Goal: Information Seeking & Learning: Find specific page/section

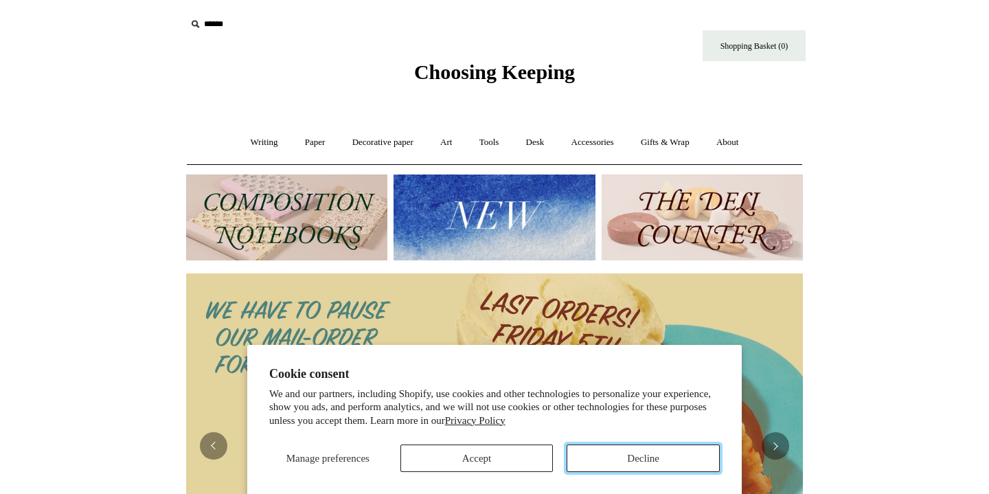
click at [644, 467] on button "Decline" at bounding box center [642, 457] width 153 height 27
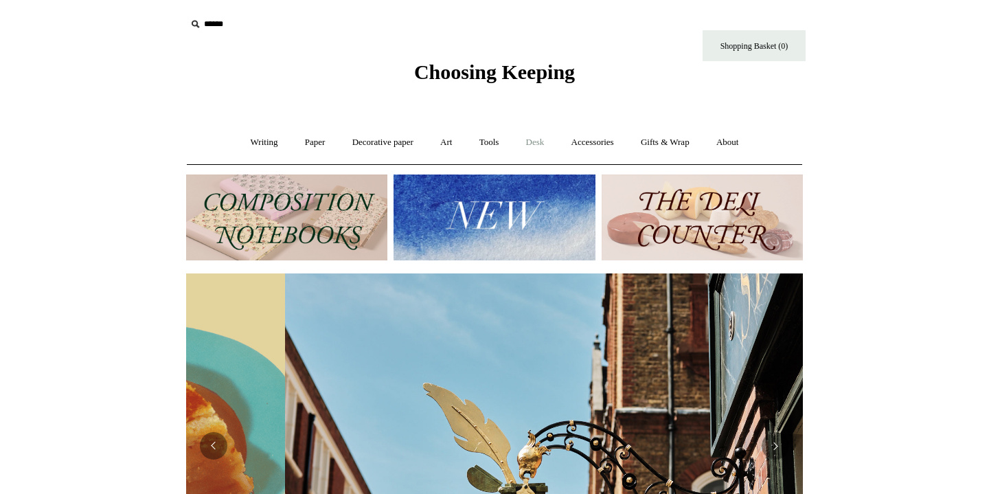
scroll to position [0, 617]
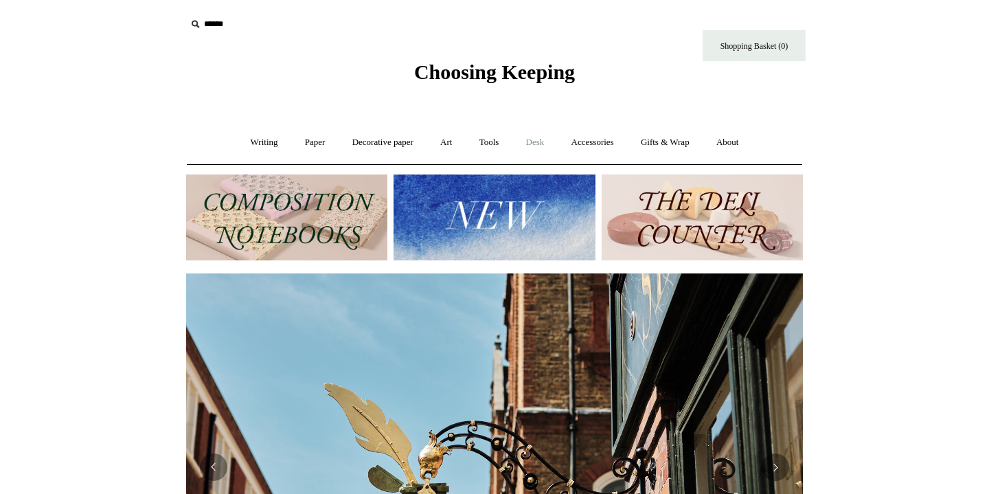
click at [532, 139] on link "Desk +" at bounding box center [535, 142] width 43 height 36
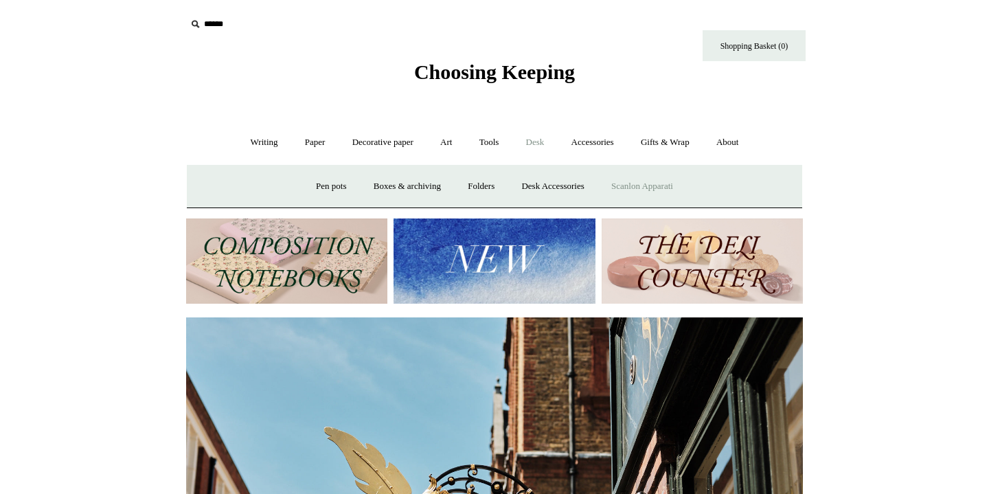
click at [612, 194] on link "Scanlon Apparati" at bounding box center [642, 186] width 87 height 36
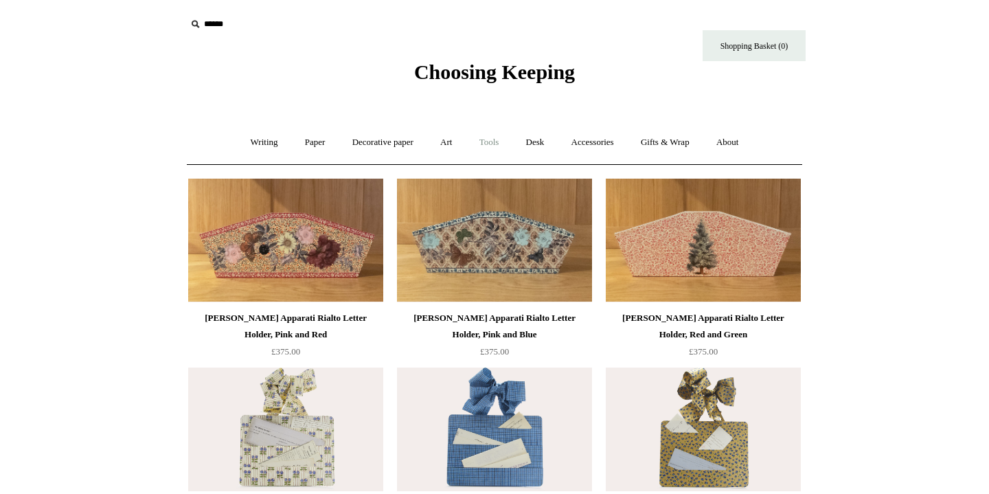
click at [501, 147] on link "Tools +" at bounding box center [489, 142] width 45 height 36
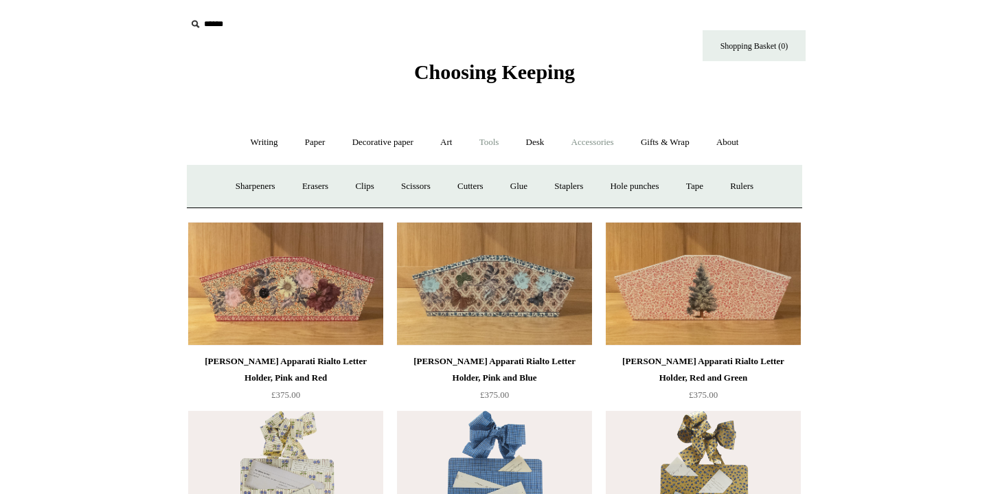
click at [602, 144] on link "Accessories +" at bounding box center [592, 142] width 67 height 36
click at [282, 183] on link "Personal Accessories +" at bounding box center [261, 186] width 100 height 36
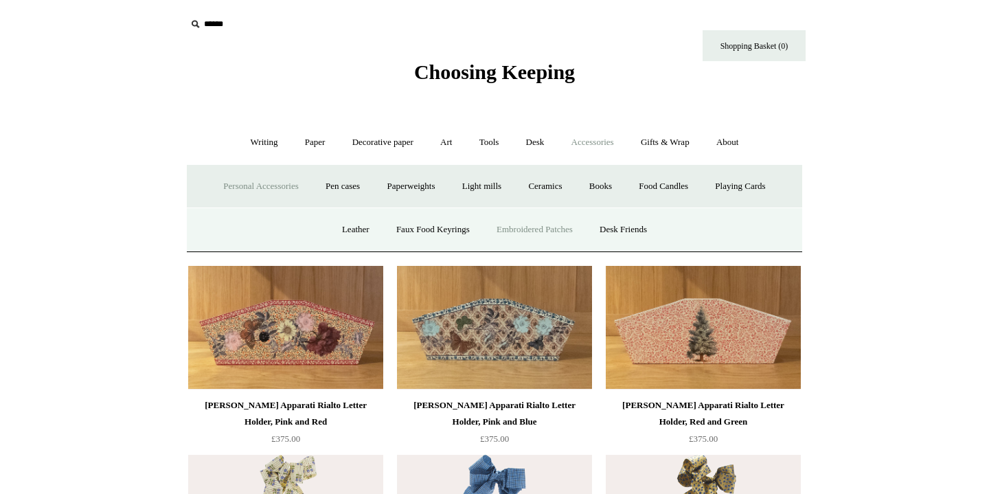
click at [524, 229] on link "Embroidered Patches" at bounding box center [534, 229] width 101 height 36
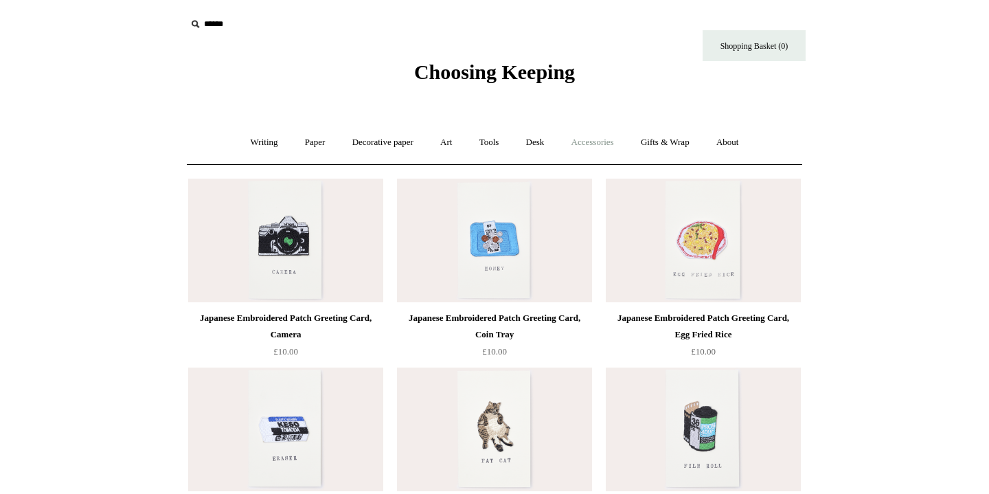
click at [589, 150] on link "Accessories +" at bounding box center [592, 142] width 67 height 36
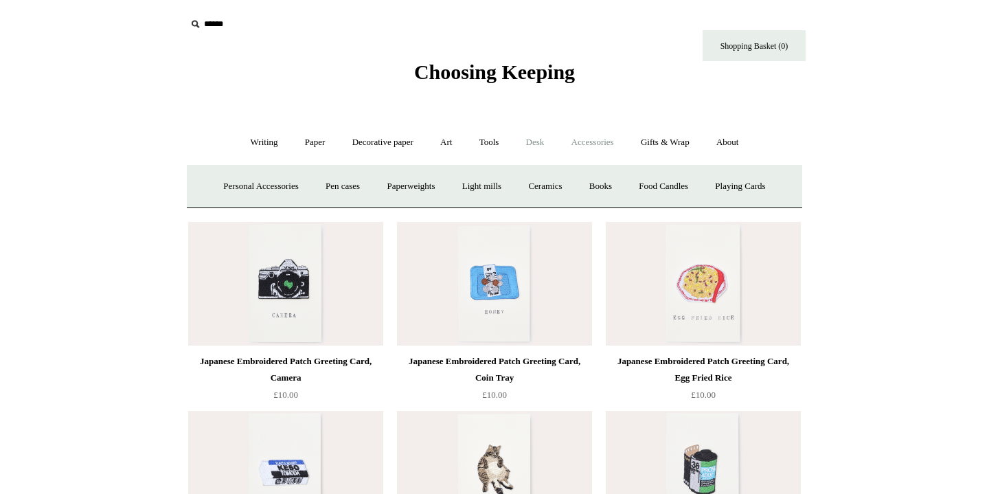
click at [540, 139] on link "Desk +" at bounding box center [535, 142] width 43 height 36
click at [427, 186] on link "Boxes & archiving" at bounding box center [407, 186] width 92 height 36
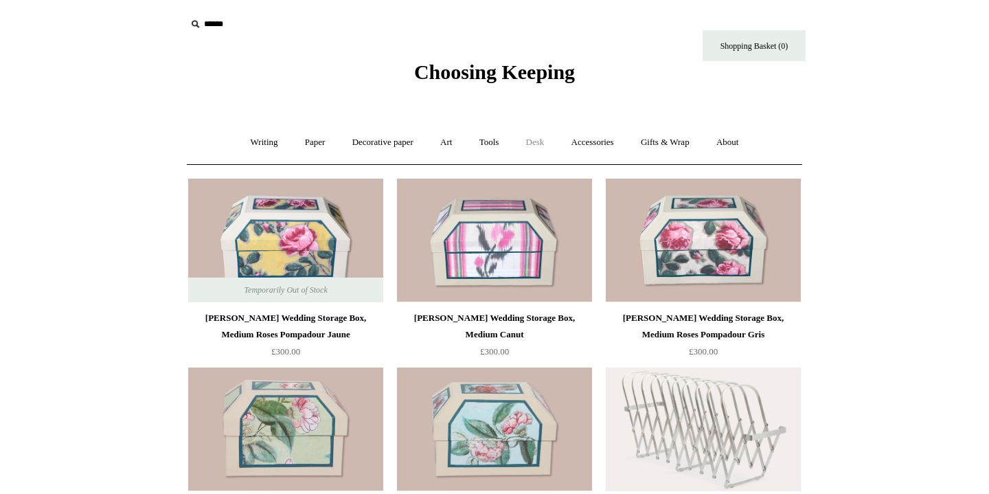
click at [531, 152] on link "Desk +" at bounding box center [535, 142] width 43 height 36
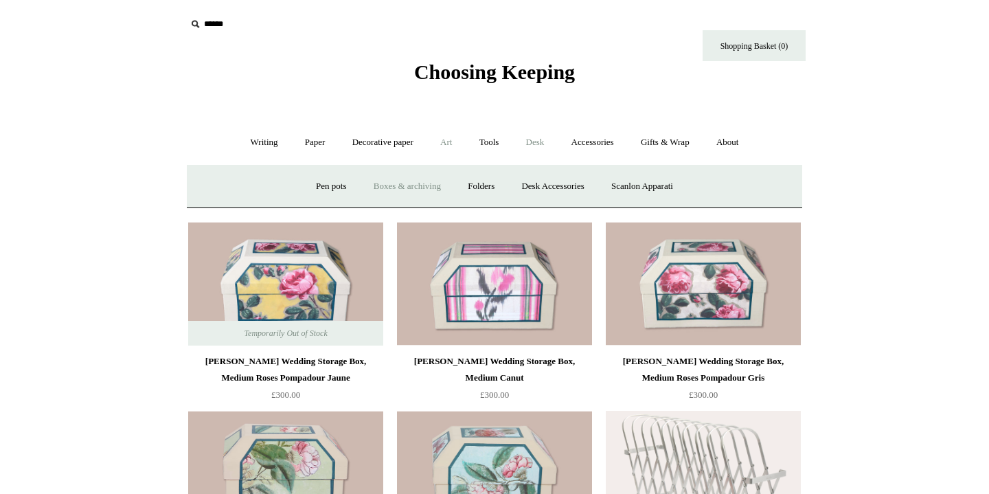
click at [451, 134] on link "Art +" at bounding box center [446, 142] width 36 height 36
click at [494, 146] on link "Tools +" at bounding box center [489, 142] width 45 height 36
click at [711, 191] on link "Tape +" at bounding box center [695, 186] width 42 height 36
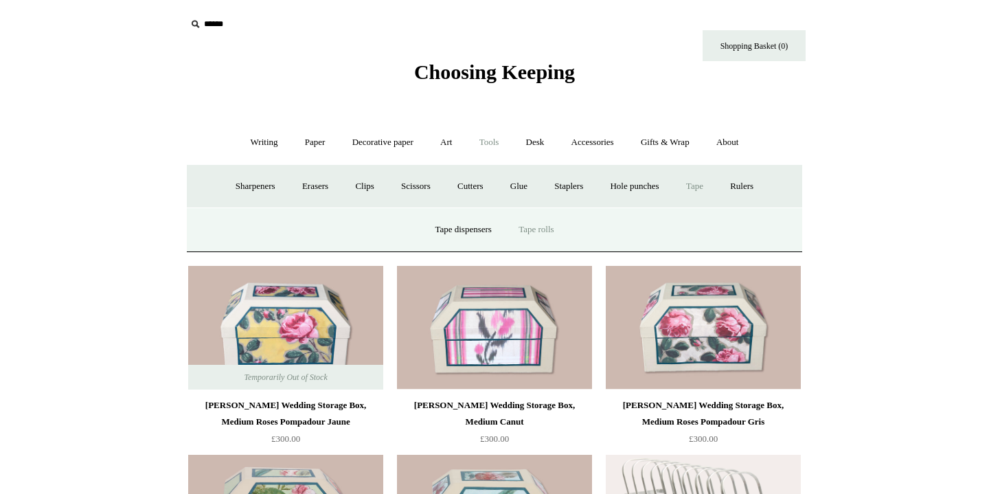
click at [545, 229] on link "Tape rolls" at bounding box center [536, 229] width 60 height 36
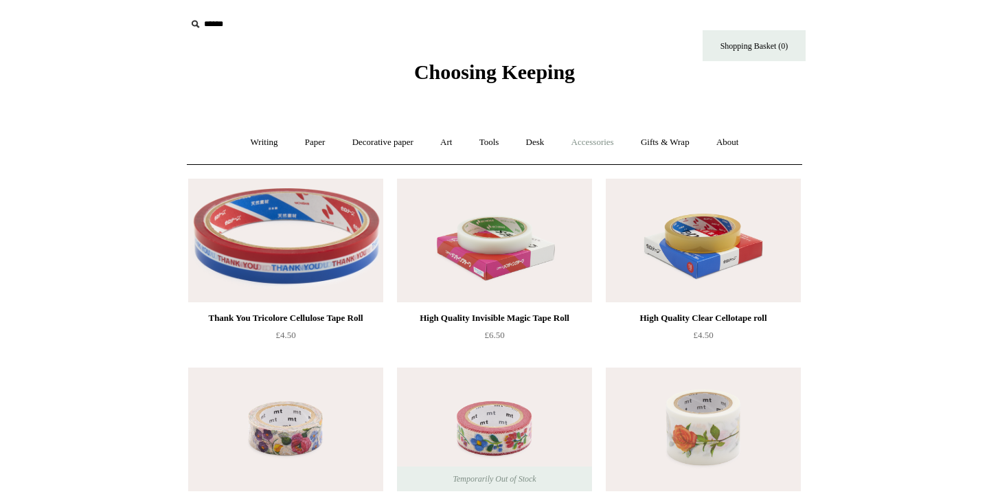
click at [602, 144] on link "Accessories +" at bounding box center [592, 142] width 67 height 36
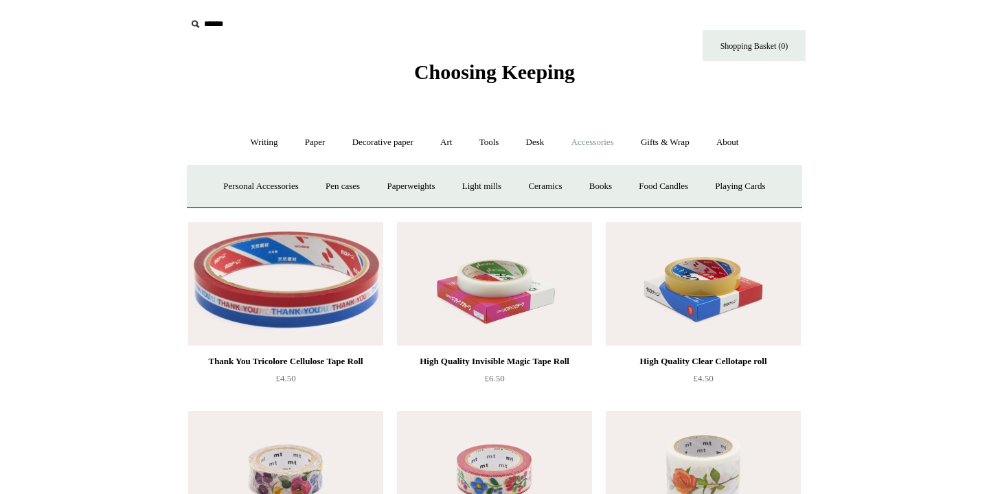
click at [215, 29] on input "text" at bounding box center [270, 24] width 169 height 25
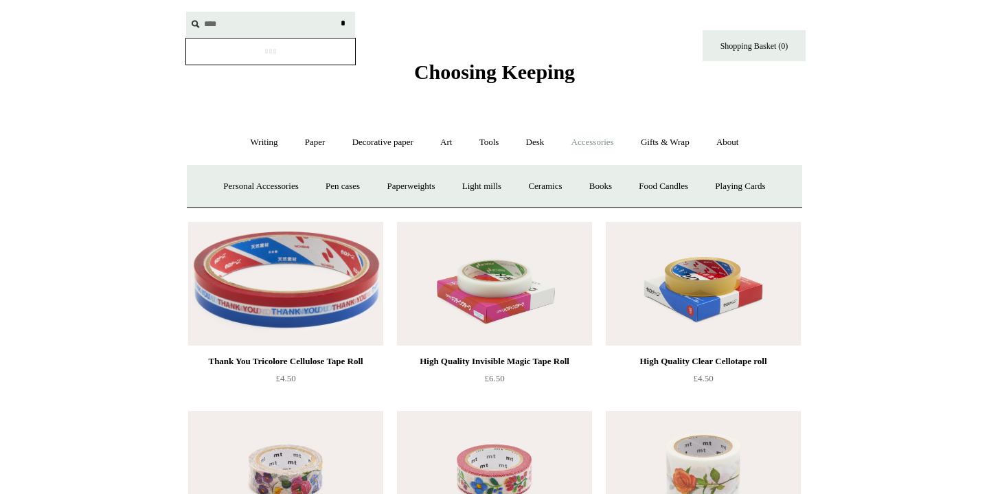
type input "****"
click at [336, 12] on input "*" at bounding box center [343, 24] width 14 height 24
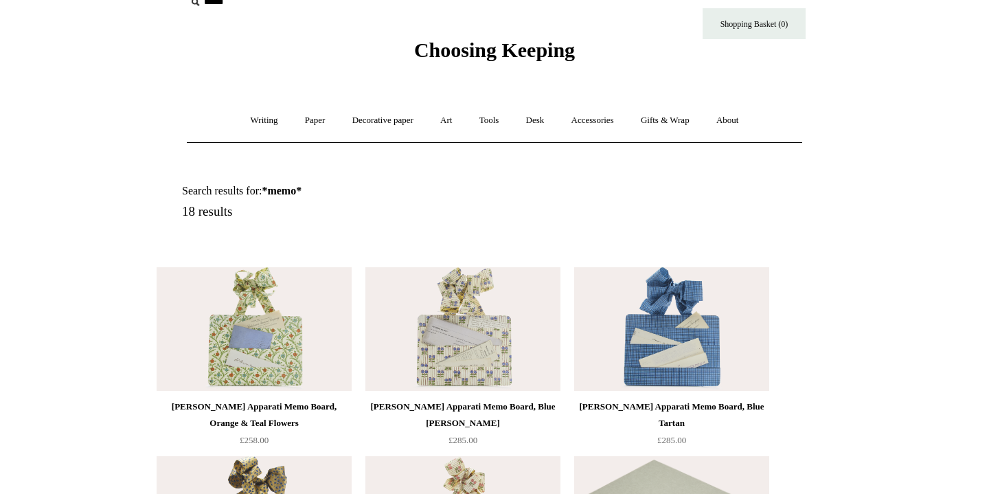
scroll to position [254, 0]
